Goal: Book appointment/travel/reservation

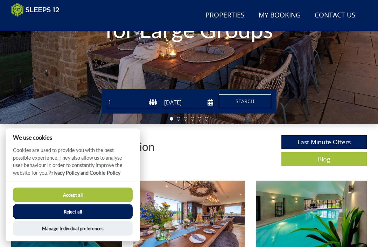
scroll to position [142, 0]
click at [206, 103] on input "[DATE]" at bounding box center [188, 103] width 50 height 12
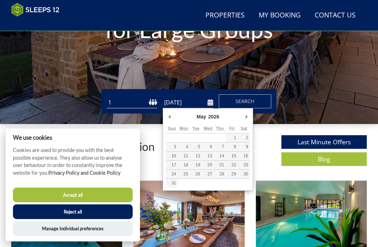
type input "[DATE]"
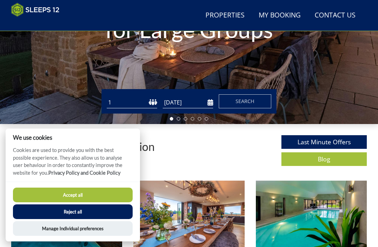
click at [139, 101] on select "1 2 3 4 5 6 7 8 9 10 11 12 13 14 15 16 17 18 19 20 21 22 23 24 25 26 27 28 29 3…" at bounding box center [132, 103] width 50 height 12
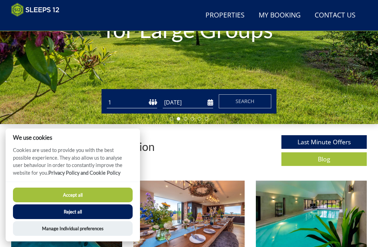
select select "12"
click at [91, 203] on button "Accept all" at bounding box center [73, 195] width 120 height 15
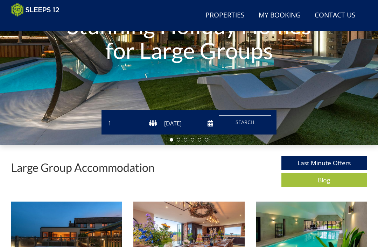
scroll to position [121, 0]
click at [153, 123] on select "1 2 3 4 5 6 7 8 9 10 11 12 13 14 15 16 17 18 19 20 21 22 23 24 25 26 27 28 29 3…" at bounding box center [132, 124] width 50 height 12
select select "12"
click at [206, 125] on input "[DATE]" at bounding box center [188, 124] width 50 height 12
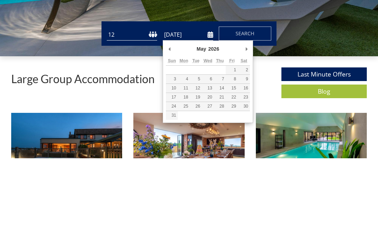
type input "[DATE]"
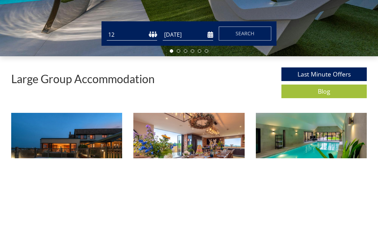
scroll to position [210, 0]
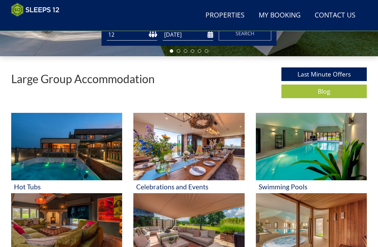
click at [251, 36] on span "Search" at bounding box center [244, 33] width 19 height 7
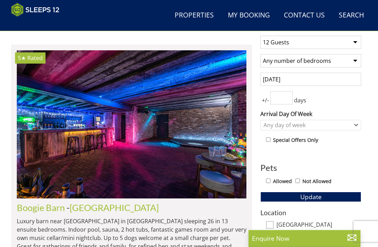
scroll to position [256, 0]
click at [270, 180] on input "Allowed" at bounding box center [268, 181] width 5 height 5
checkbox input "true"
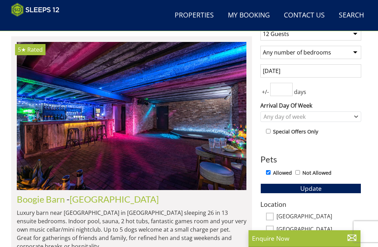
click at [325, 188] on button "Update" at bounding box center [310, 189] width 101 height 10
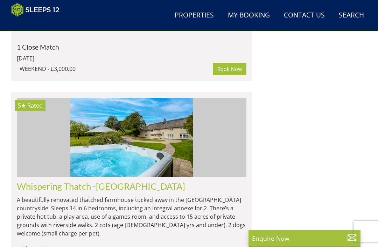
scroll to position [2426, 0]
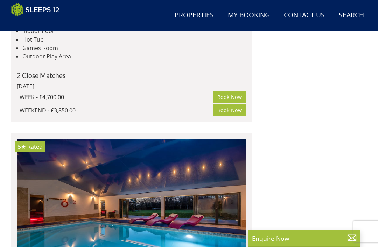
select select "12"
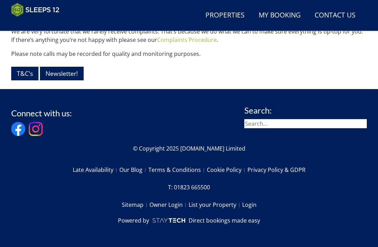
scroll to position [848, 0]
